Goal: Information Seeking & Learning: Find contact information

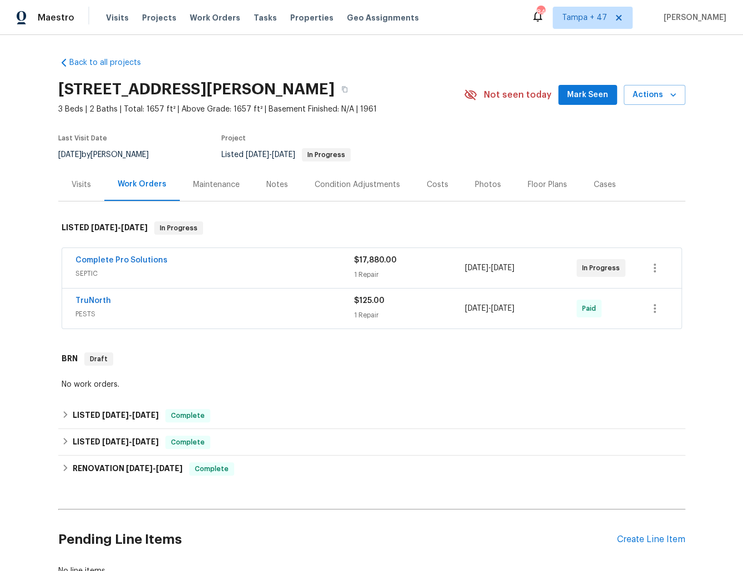
click at [456, 276] on div "1 Repair" at bounding box center [410, 274] width 112 height 11
click at [515, 264] on span "[DATE]" at bounding box center [502, 268] width 23 height 8
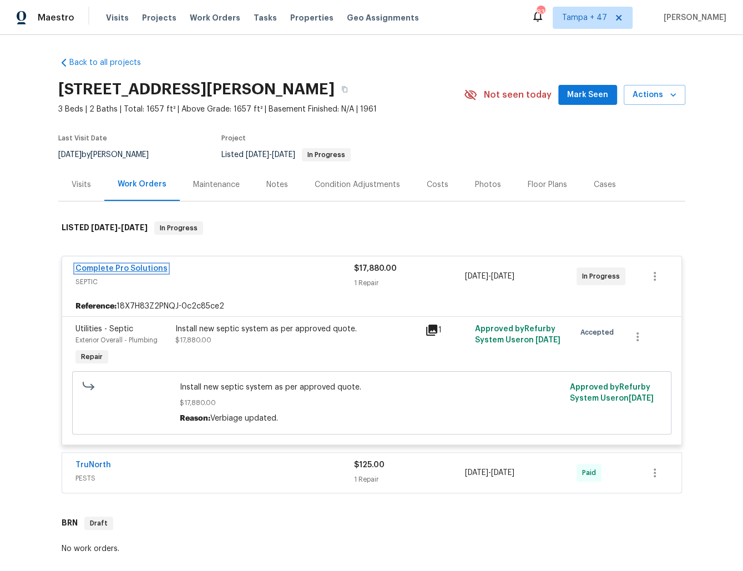
click at [138, 268] on link "Complete Pro Solutions" at bounding box center [122, 269] width 92 height 8
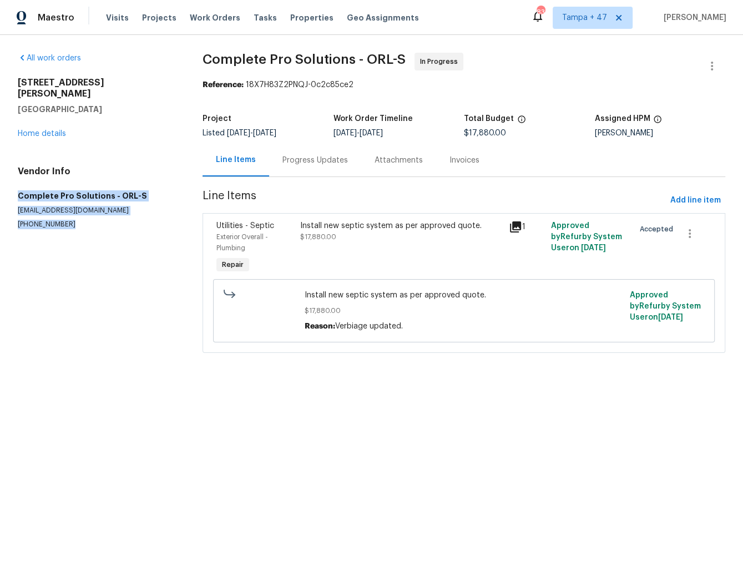
drag, startPoint x: 71, startPoint y: 215, endPoint x: 14, endPoint y: 185, distance: 63.8
click at [14, 185] on div "All work orders [STREET_ADDRESS][PERSON_NAME] Home details Vendor Info Complete…" at bounding box center [371, 209] width 743 height 349
copy div "Complete Pro Solutions - ORL-S [EMAIL_ADDRESS][DOMAIN_NAME] [PHONE_NUMBER]"
